Goal: Information Seeking & Learning: Learn about a topic

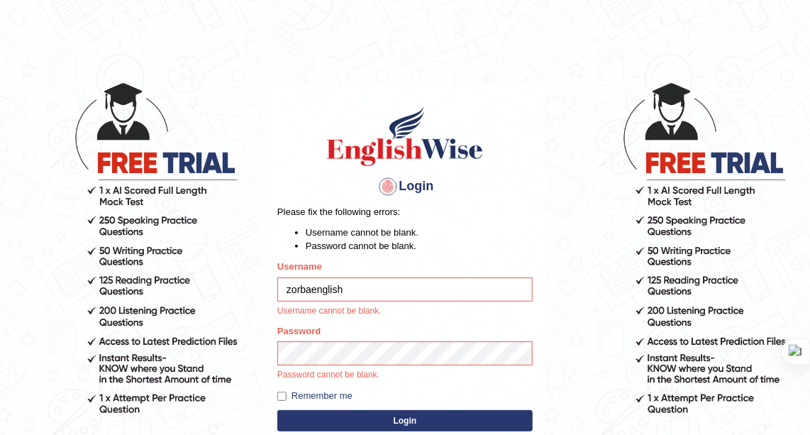
click at [370, 414] on button "Login" at bounding box center [404, 420] width 255 height 21
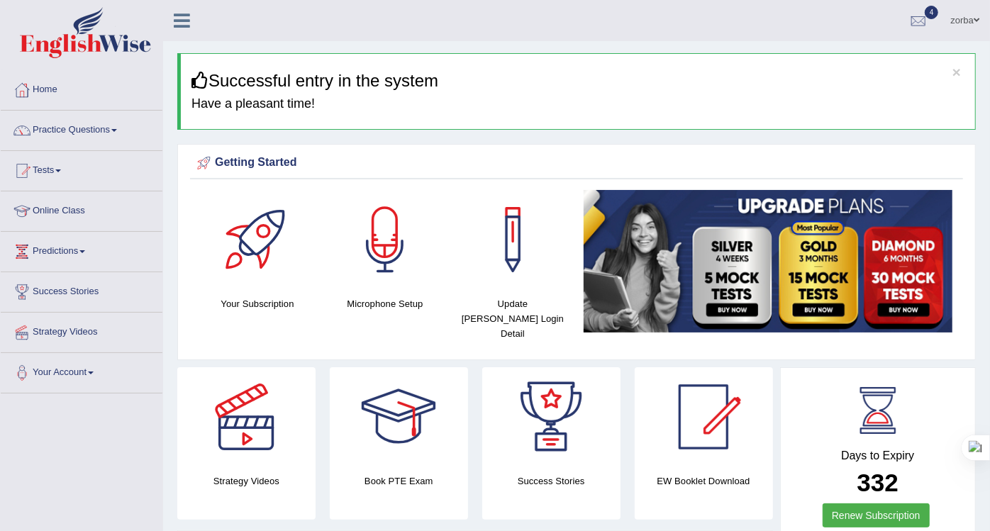
click at [79, 126] on link "Practice Questions" at bounding box center [82, 128] width 162 height 35
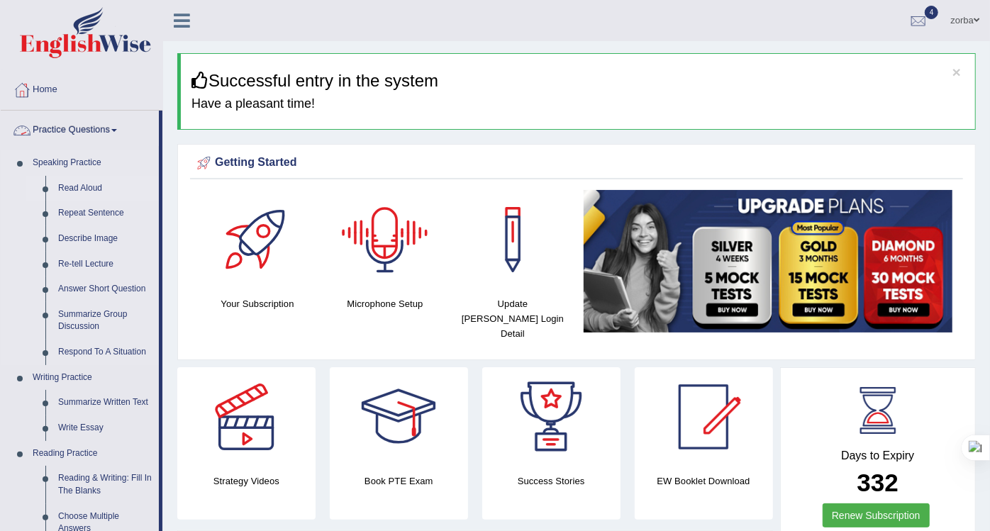
drag, startPoint x: 94, startPoint y: 186, endPoint x: 118, endPoint y: 199, distance: 27.3
click at [94, 186] on link "Read Aloud" at bounding box center [105, 189] width 107 height 26
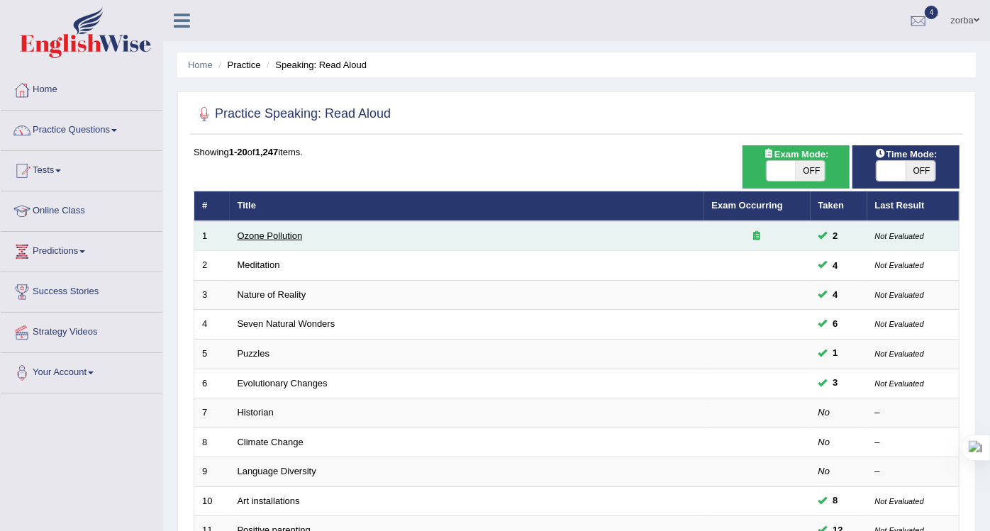
click at [289, 233] on link "Ozone Pollution" at bounding box center [270, 236] width 65 height 11
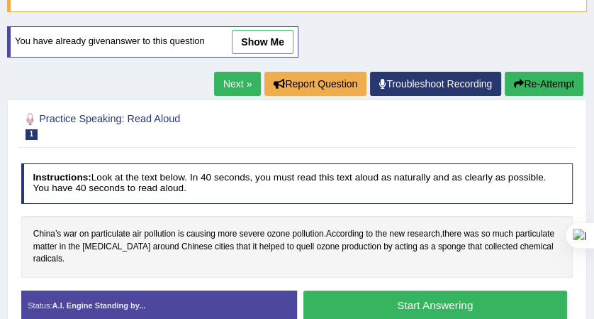
scroll to position [184, 0]
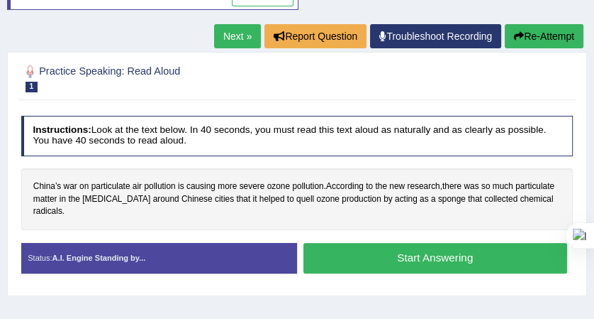
click at [238, 155] on div "Instructions: Look at the text below. In 40 seconds, you must read this text al…" at bounding box center [297, 198] width 558 height 179
click at [383, 243] on button "Start Answering" at bounding box center [436, 258] width 264 height 31
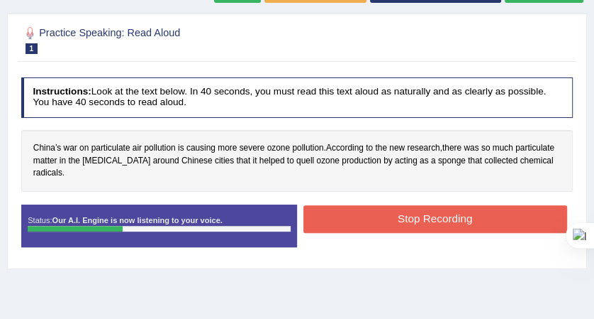
click at [463, 233] on button "Stop Recording" at bounding box center [436, 219] width 264 height 28
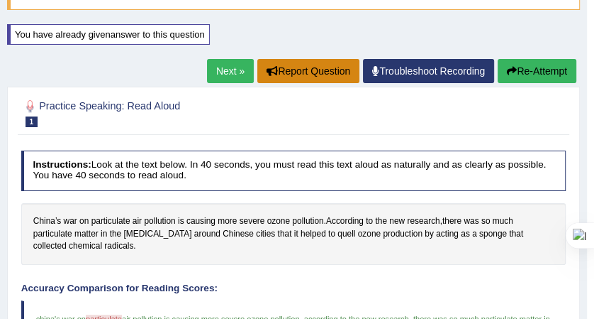
scroll to position [89, 0]
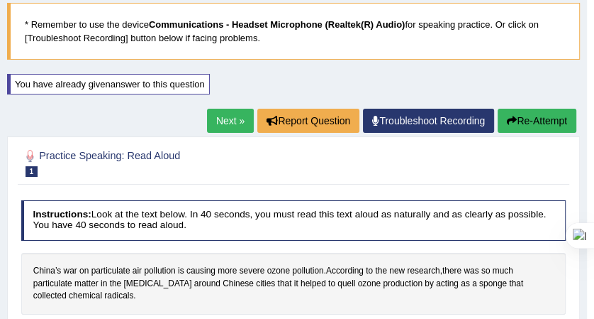
click at [225, 130] on link "Next »" at bounding box center [230, 121] width 47 height 24
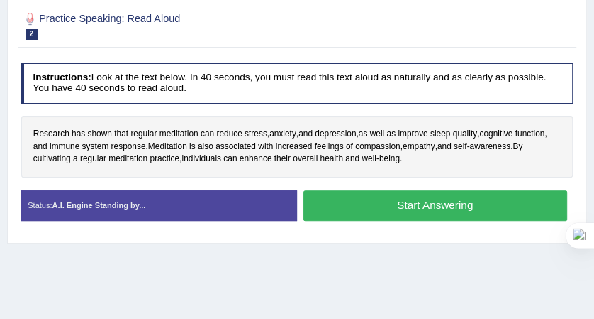
scroll to position [236, 0]
drag, startPoint x: 381, startPoint y: 196, endPoint x: 502, endPoint y: 202, distance: 121.4
click at [381, 197] on button "Start Answering" at bounding box center [436, 205] width 264 height 31
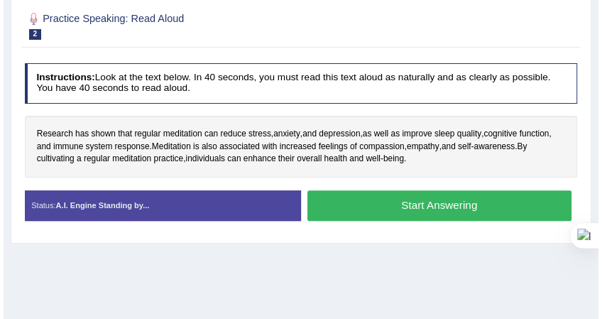
scroll to position [226, 0]
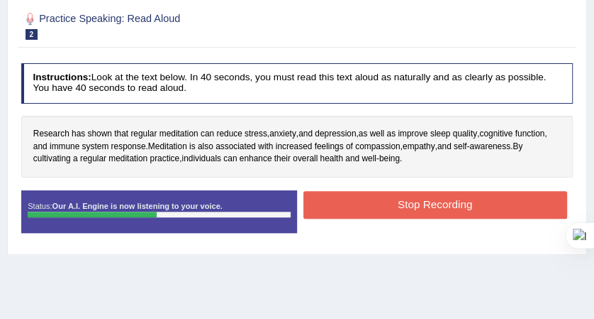
drag, startPoint x: 440, startPoint y: 194, endPoint x: 458, endPoint y: 204, distance: 20.3
click at [439, 195] on button "Stop Recording" at bounding box center [436, 205] width 264 height 28
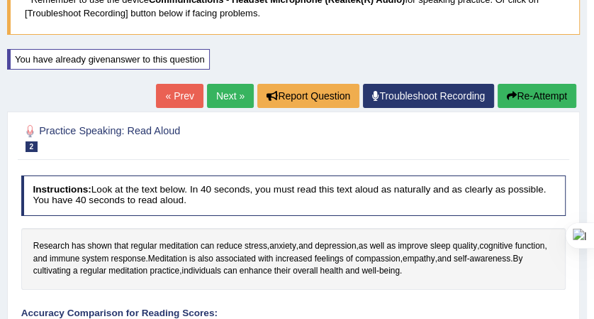
scroll to position [84, 0]
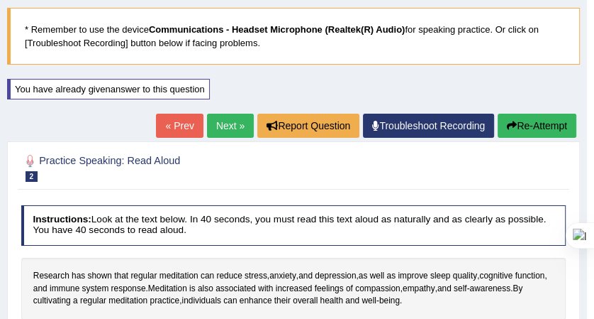
click at [534, 118] on button "Re-Attempt" at bounding box center [537, 125] width 79 height 24
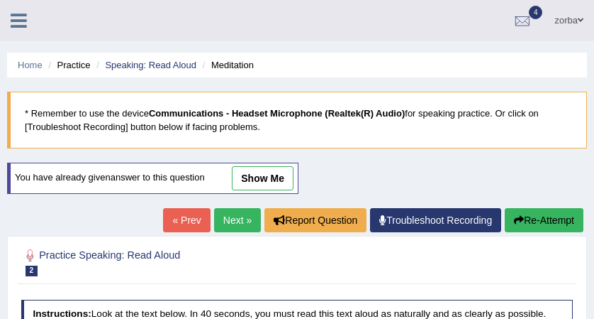
scroll to position [179, 0]
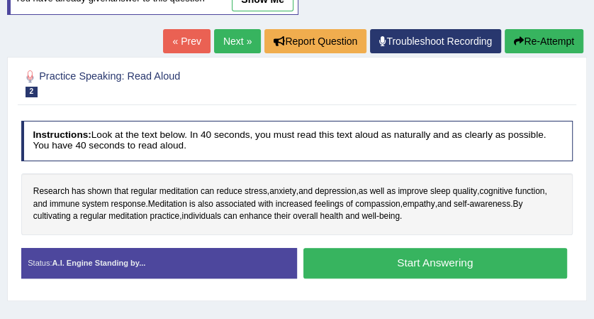
click at [474, 267] on button "Start Answering" at bounding box center [436, 263] width 264 height 31
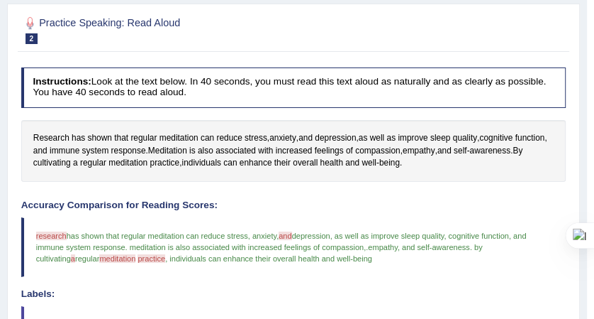
scroll to position [127, 0]
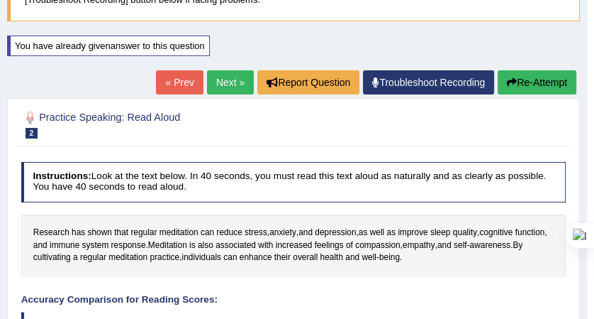
click at [545, 85] on button "Re-Attempt" at bounding box center [537, 82] width 79 height 24
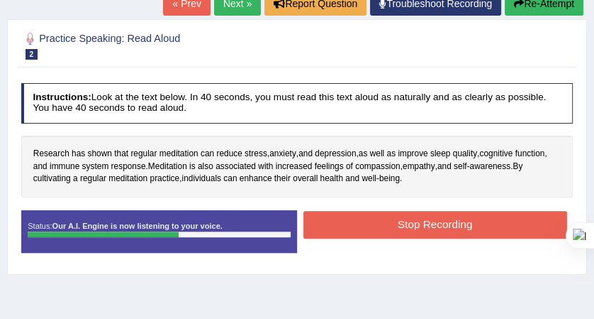
click at [522, 221] on button "Stop Recording" at bounding box center [436, 225] width 264 height 28
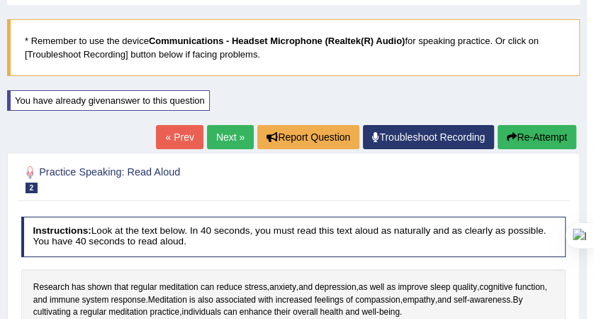
scroll to position [64, 0]
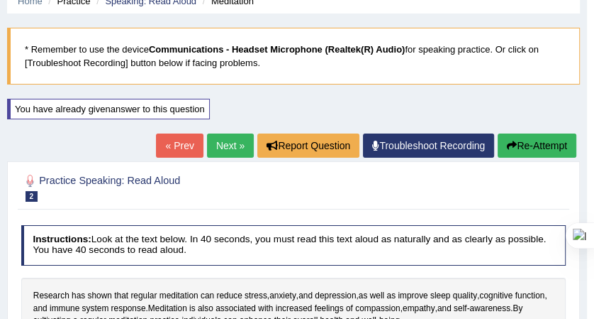
drag, startPoint x: 265, startPoint y: 40, endPoint x: 353, endPoint y: 310, distance: 283.8
click at [265, 40] on blockquote "* Remember to use the device Communications - Headset Microphone (Realtek(R) Au…" at bounding box center [293, 56] width 573 height 57
click at [284, 1] on ul "Home Practice Speaking: Read Aloud Meditation" at bounding box center [293, 1] width 573 height 25
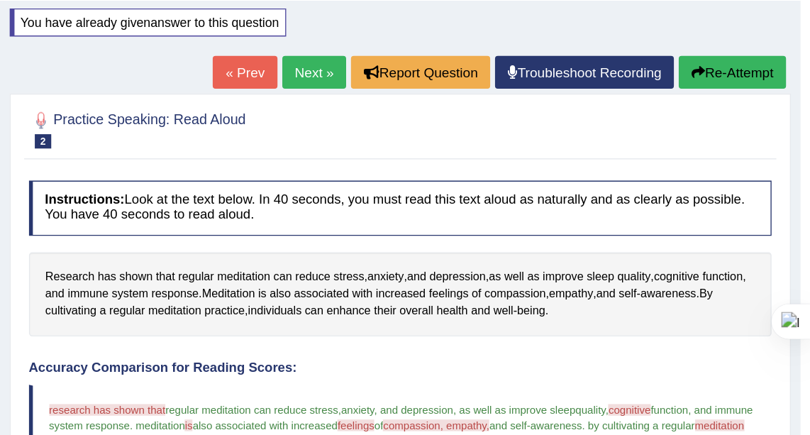
scroll to position [0, 0]
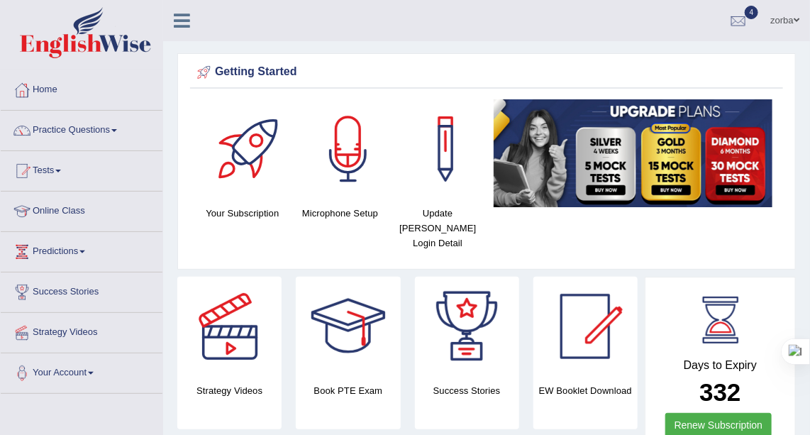
click at [799, 24] on span at bounding box center [797, 20] width 6 height 9
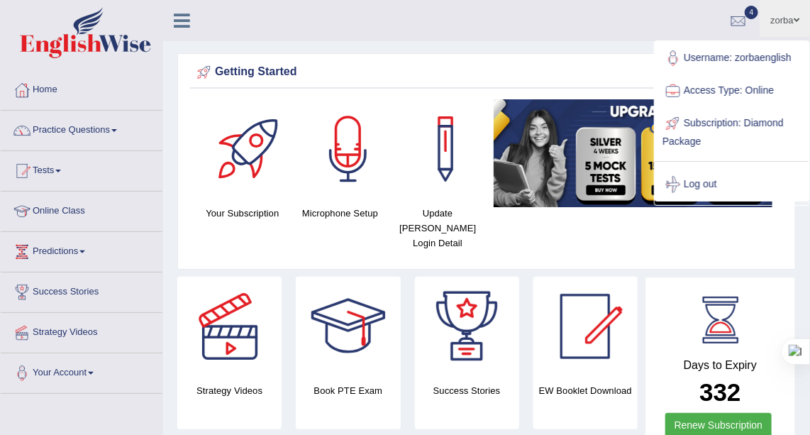
click at [708, 177] on link "Log out" at bounding box center [731, 184] width 153 height 33
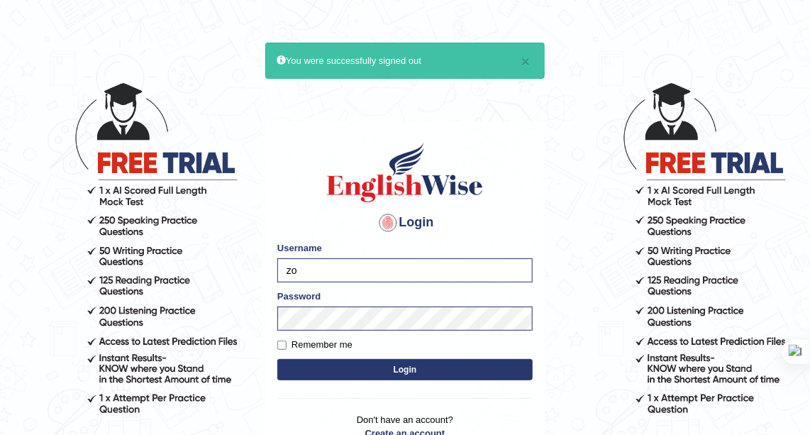
type input "z"
type input "[PERSON_NAME]"
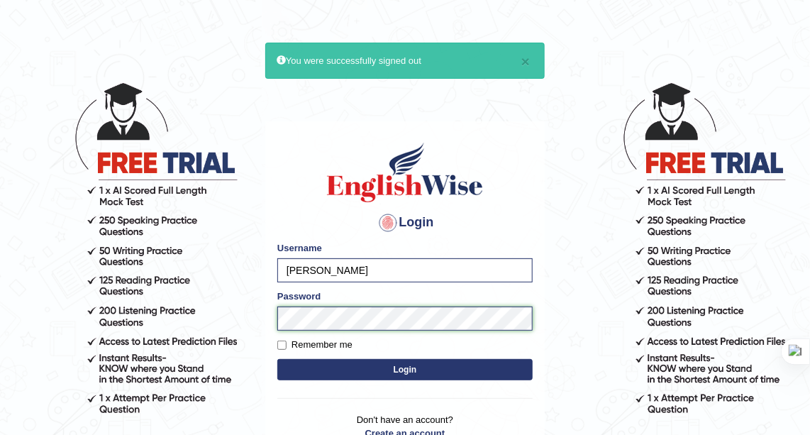
click at [199, 314] on body "× You were successfully signed out Login Please fix the following errors: Usern…" at bounding box center [405, 257] width 810 height 435
click at [515, 373] on button "Login" at bounding box center [404, 369] width 255 height 21
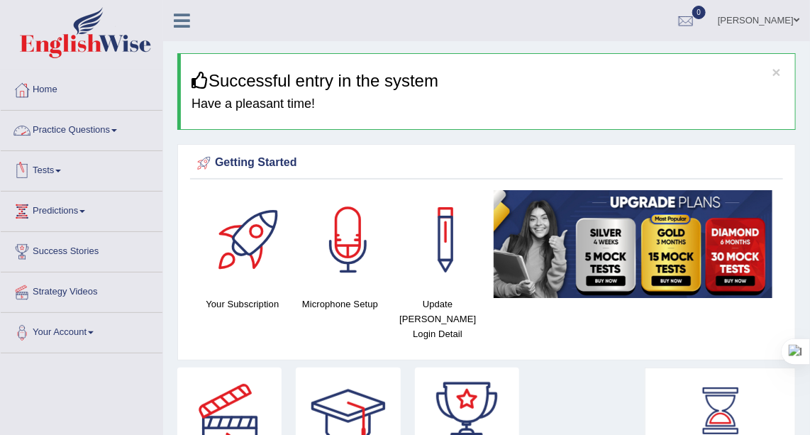
drag, startPoint x: 87, startPoint y: 125, endPoint x: 124, endPoint y: 134, distance: 38.0
click at [88, 125] on link "Practice Questions" at bounding box center [82, 128] width 162 height 35
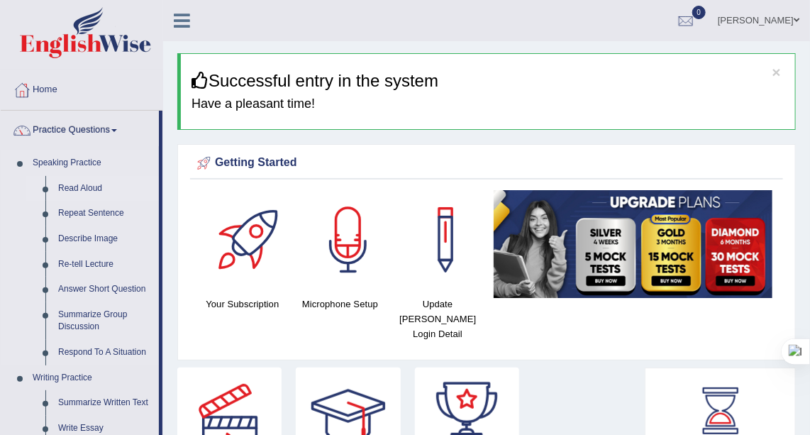
click at [87, 187] on link "Read Aloud" at bounding box center [105, 189] width 107 height 26
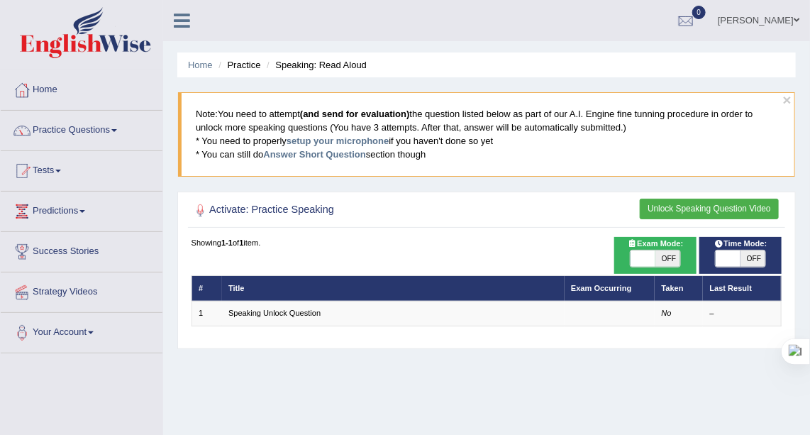
click at [765, 163] on blockquote "Note: You need to attempt (and send for evaluation) the question listed below a…" at bounding box center [486, 134] width 617 height 84
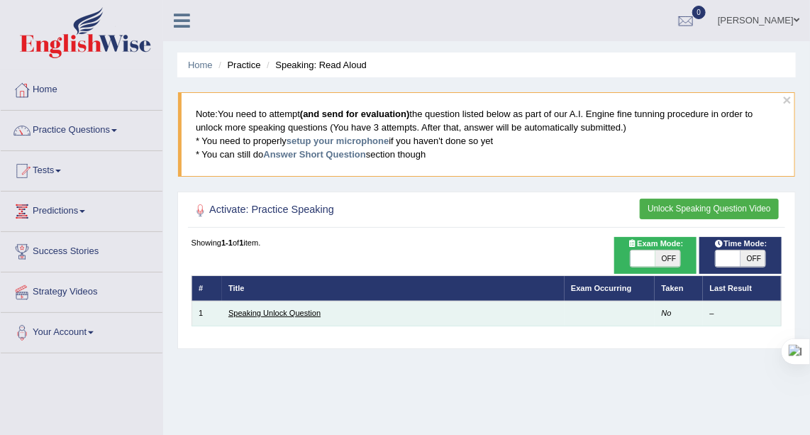
click at [254, 309] on link "Speaking Unlock Question" at bounding box center [274, 313] width 92 height 9
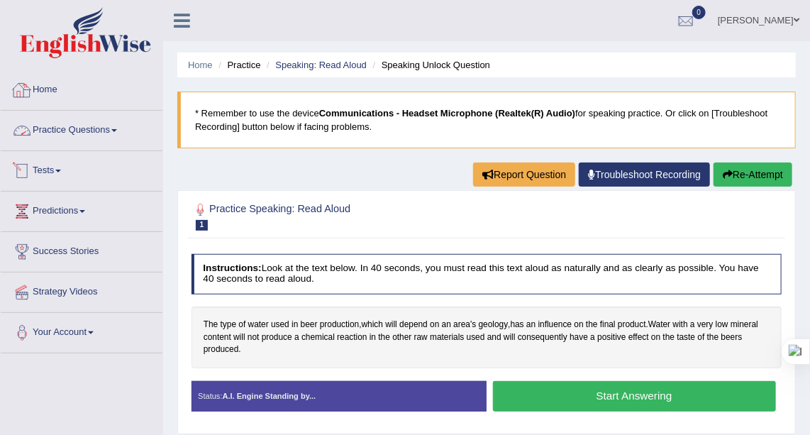
click at [91, 130] on link "Practice Questions" at bounding box center [82, 128] width 162 height 35
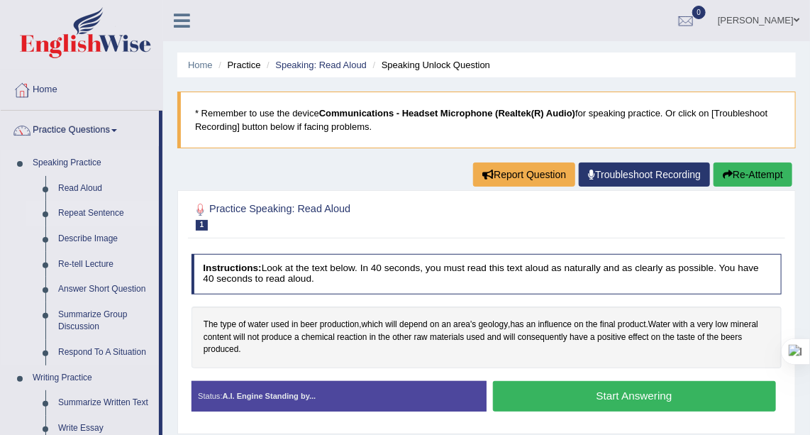
click at [104, 209] on link "Repeat Sentence" at bounding box center [105, 214] width 107 height 26
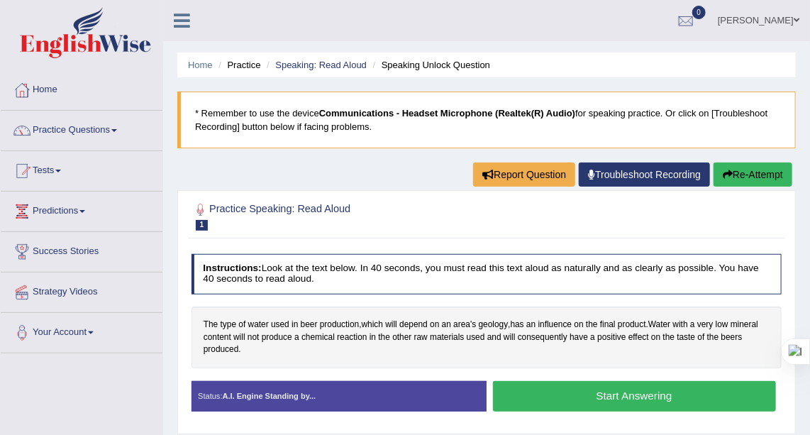
click at [798, 21] on span at bounding box center [797, 20] width 6 height 9
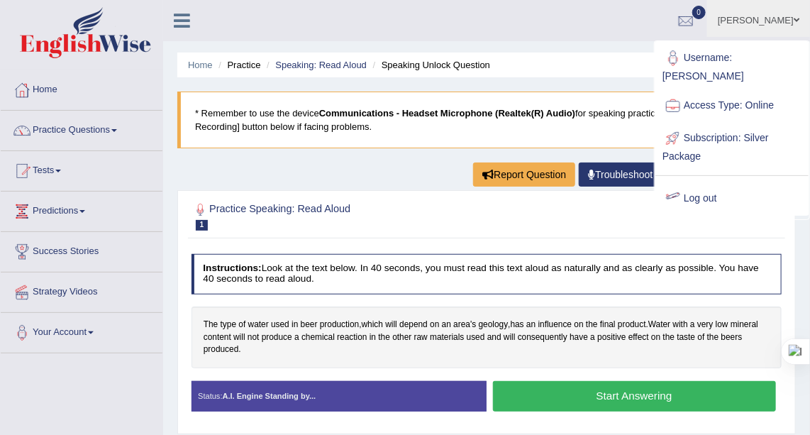
click at [708, 182] on link "Log out" at bounding box center [731, 198] width 153 height 33
